Goal: Find contact information: Obtain details needed to contact an individual or organization

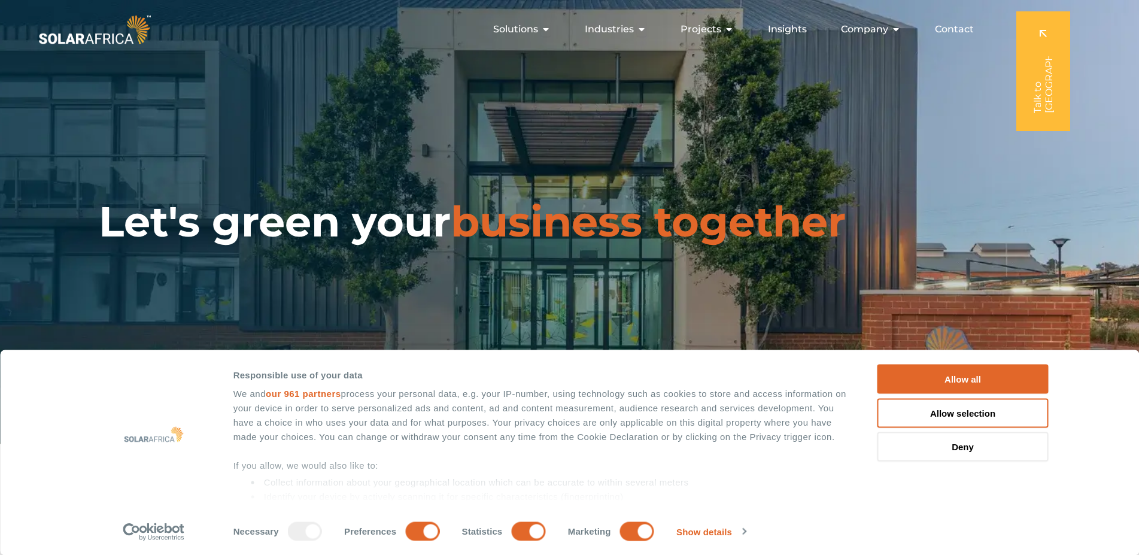
click at [951, 31] on span "Contact" at bounding box center [954, 29] width 39 height 14
